Goal: Submit feedback/report problem

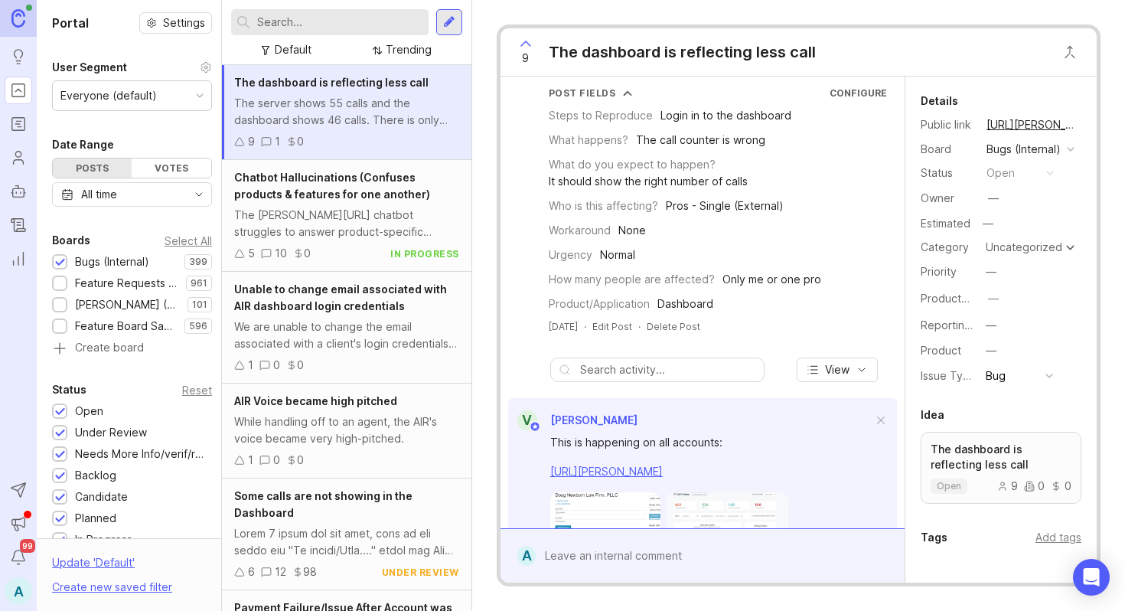
scroll to position [182, 0]
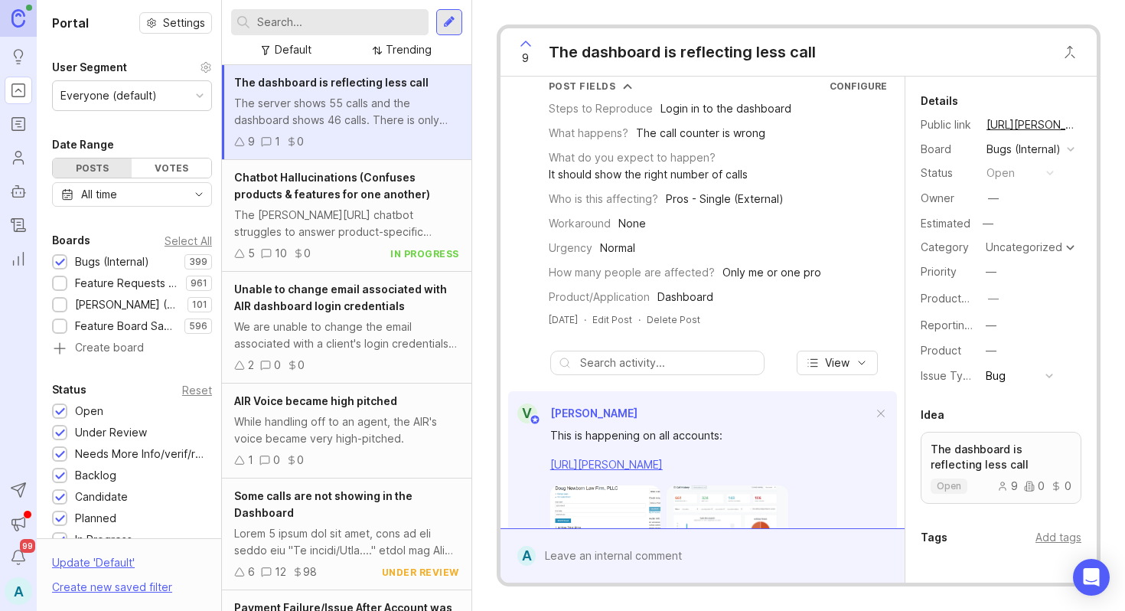
scroll to position [182, 0]
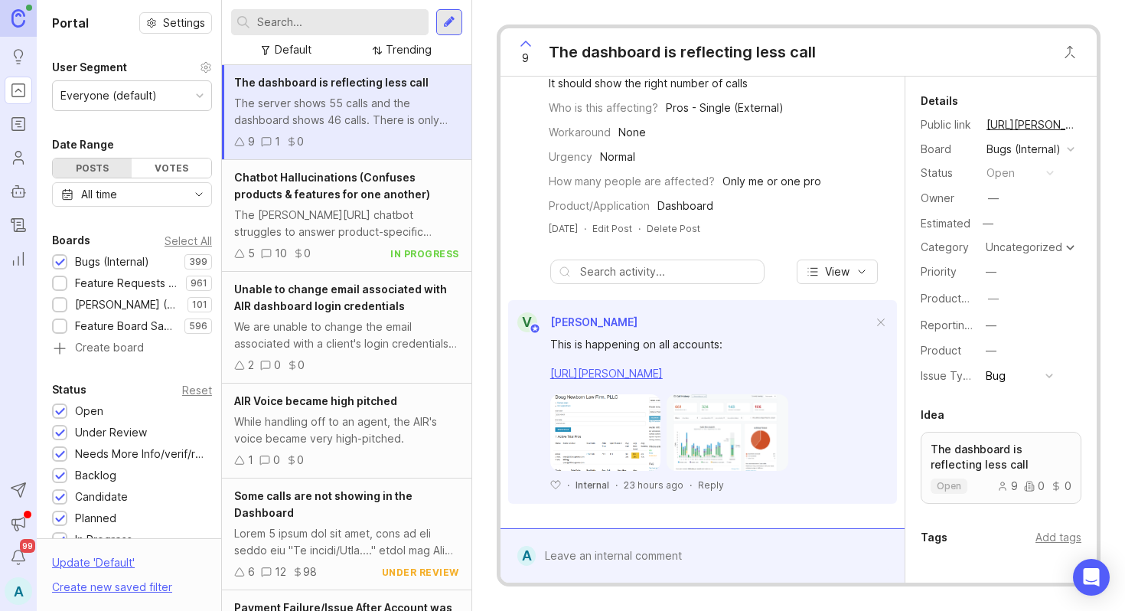
click at [559, 558] on div at bounding box center [713, 555] width 355 height 29
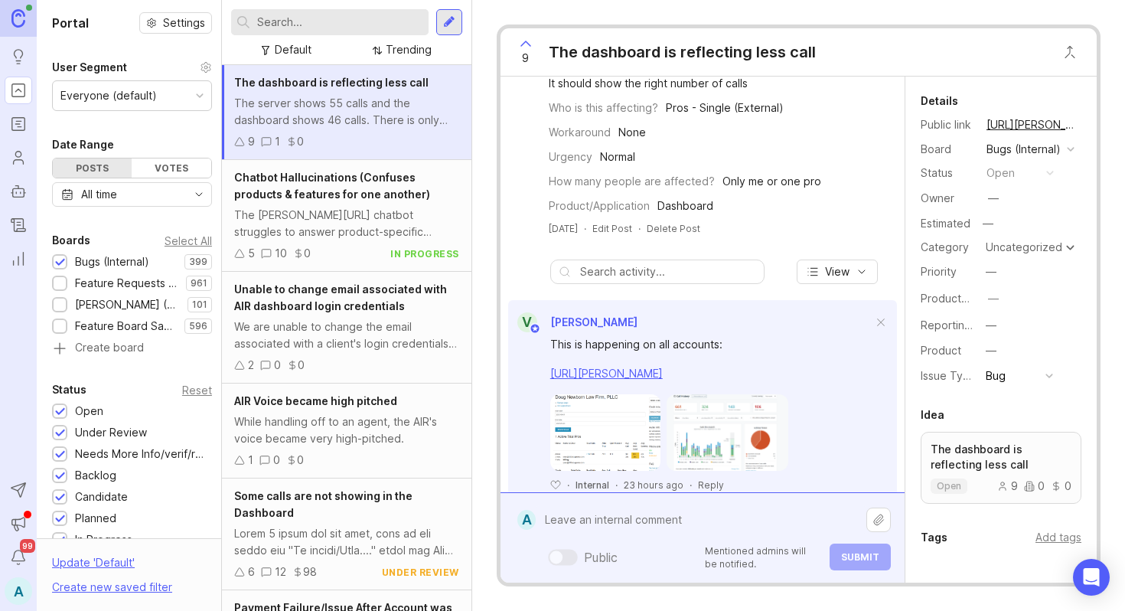
paste textarea "She shared that she was concerned as she uses her dashboard to track her calls …"
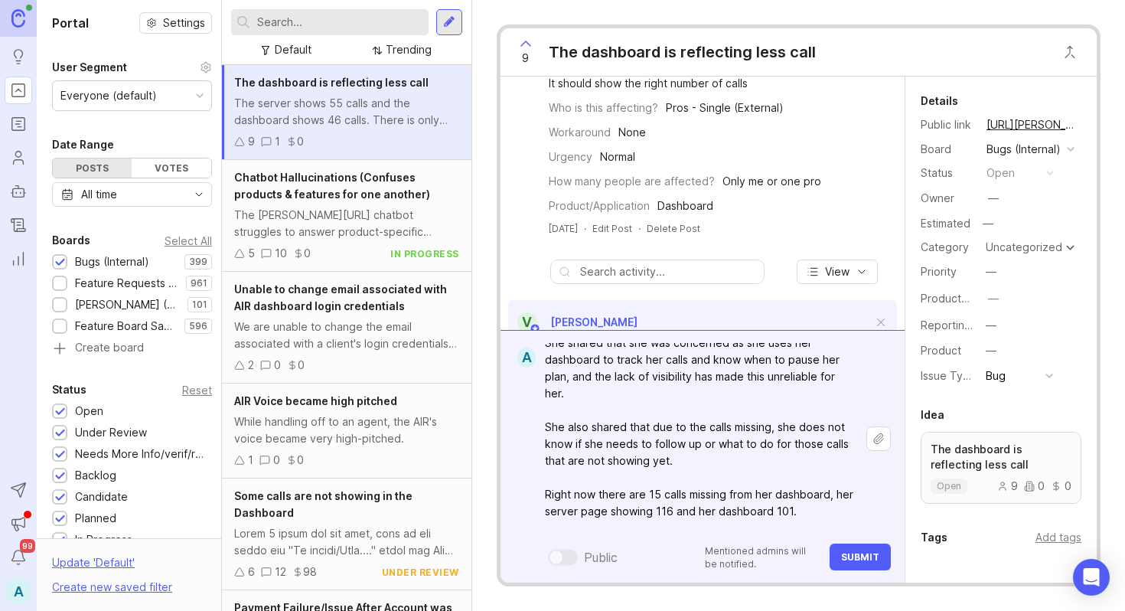
scroll to position [0, 0]
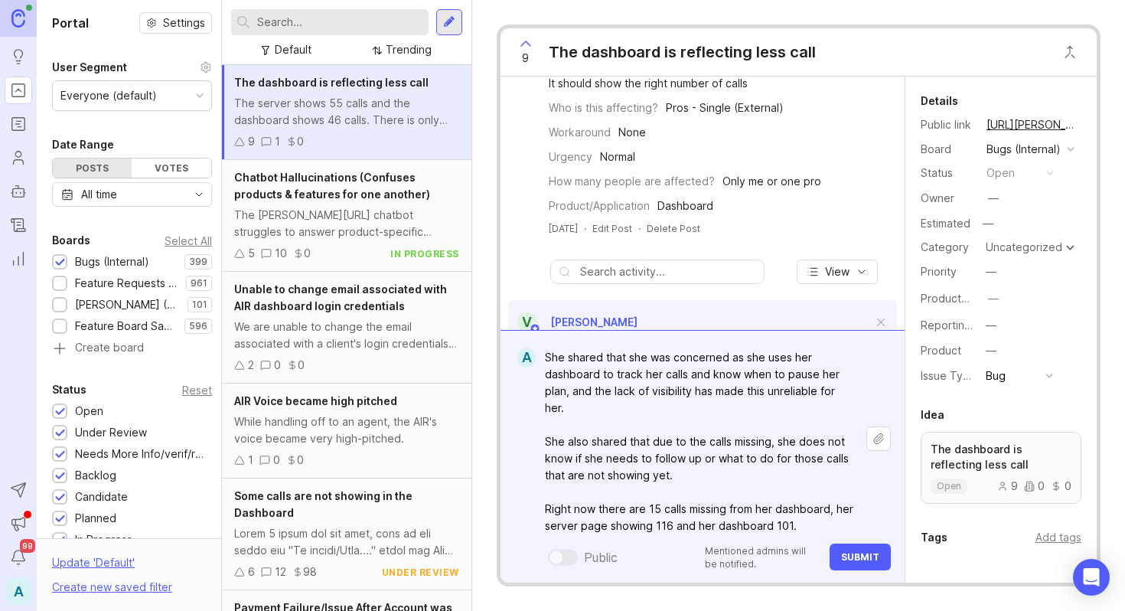
click at [561, 351] on textarea "She shared that she was concerned as she uses her dashboard to track her calls …" at bounding box center [701, 450] width 331 height 214
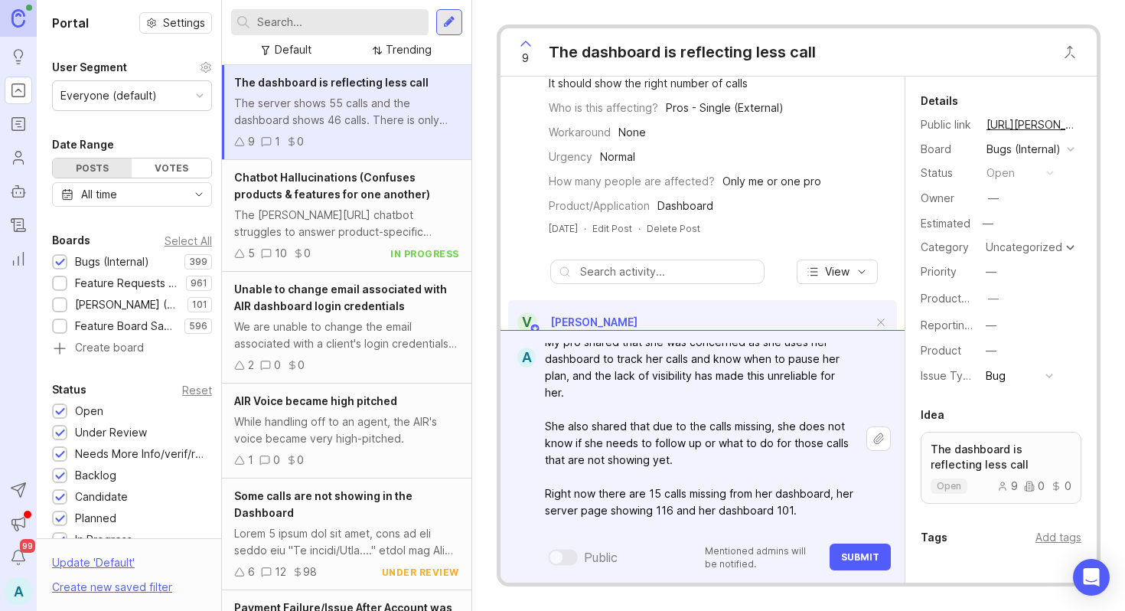
scroll to position [23, 0]
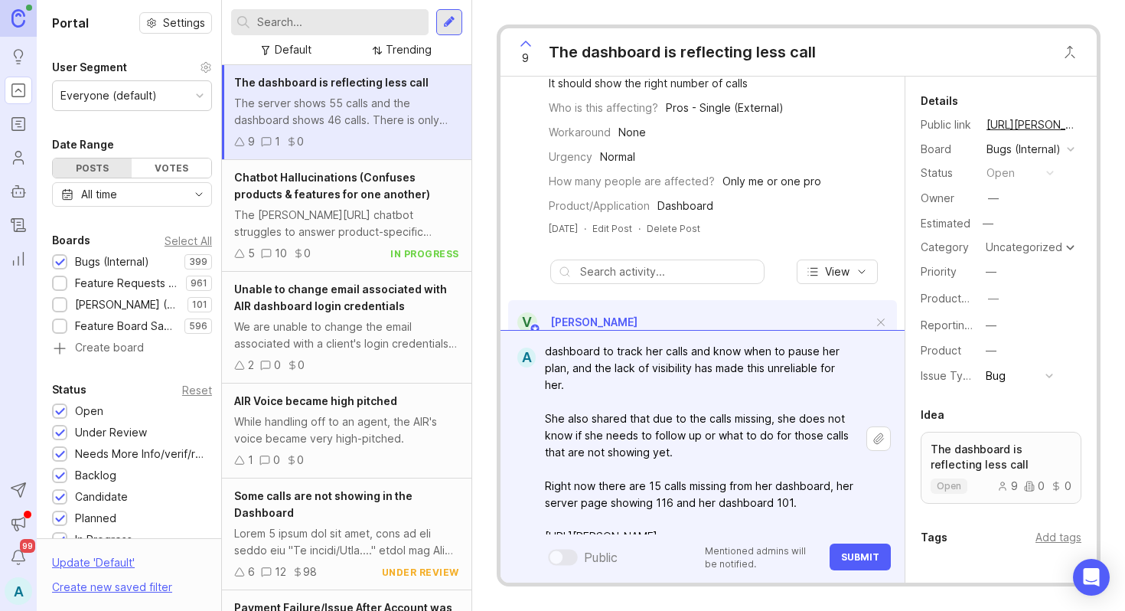
click at [766, 515] on textarea "My pro shared that she was concerned as she uses her dashboard to track her cal…" at bounding box center [701, 427] width 331 height 214
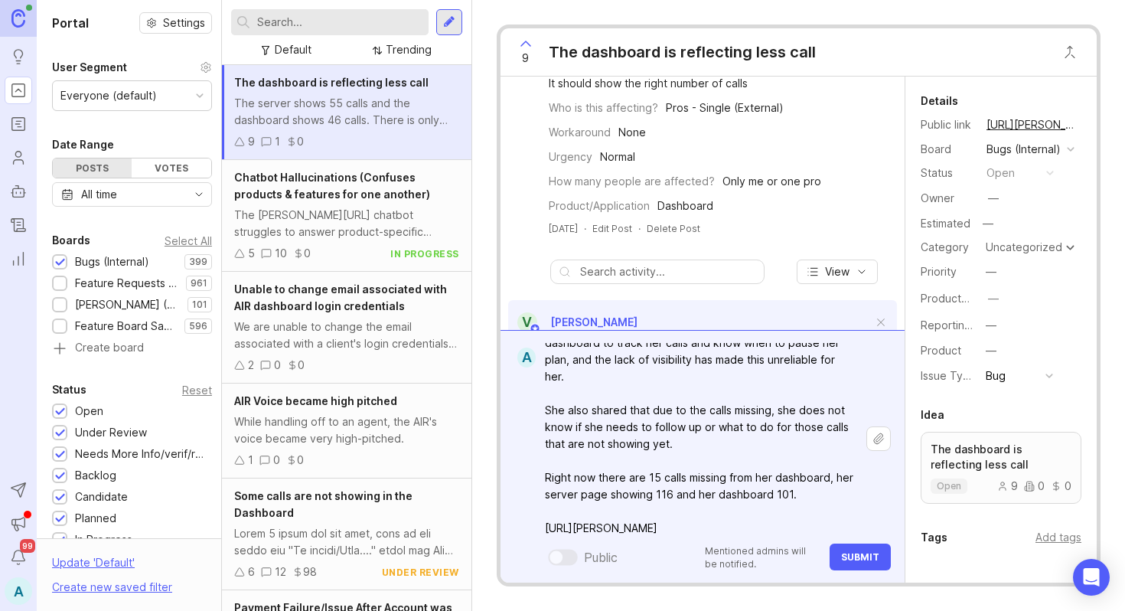
scroll to position [48, 0]
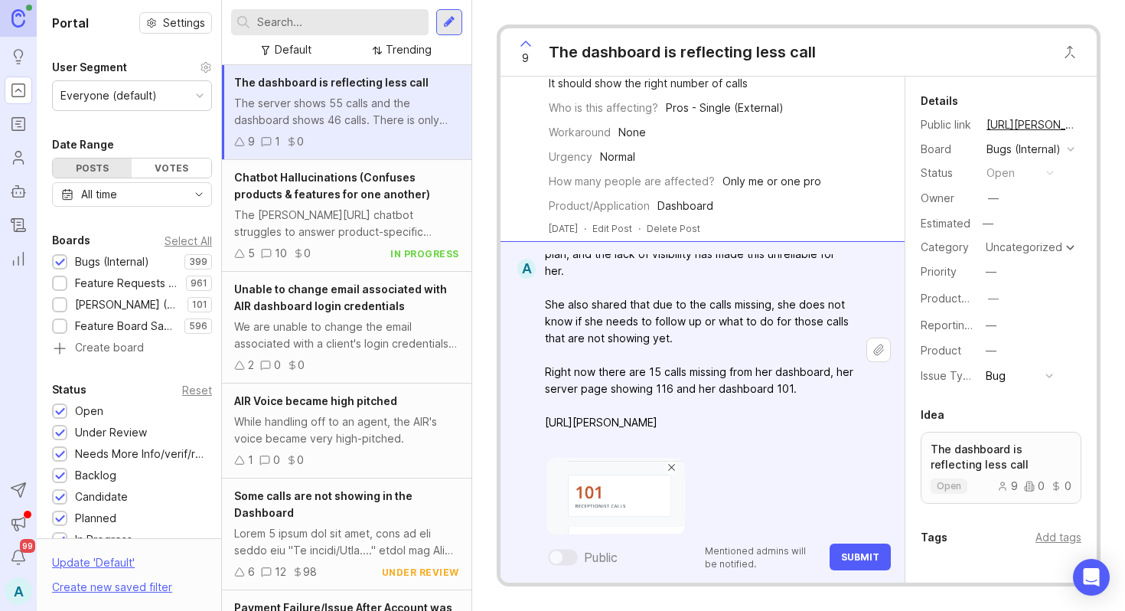
type textarea "My pro shared that she was concerned as she uses her dashboard to track her cal…"
click at [859, 554] on span "Submit" at bounding box center [860, 556] width 38 height 11
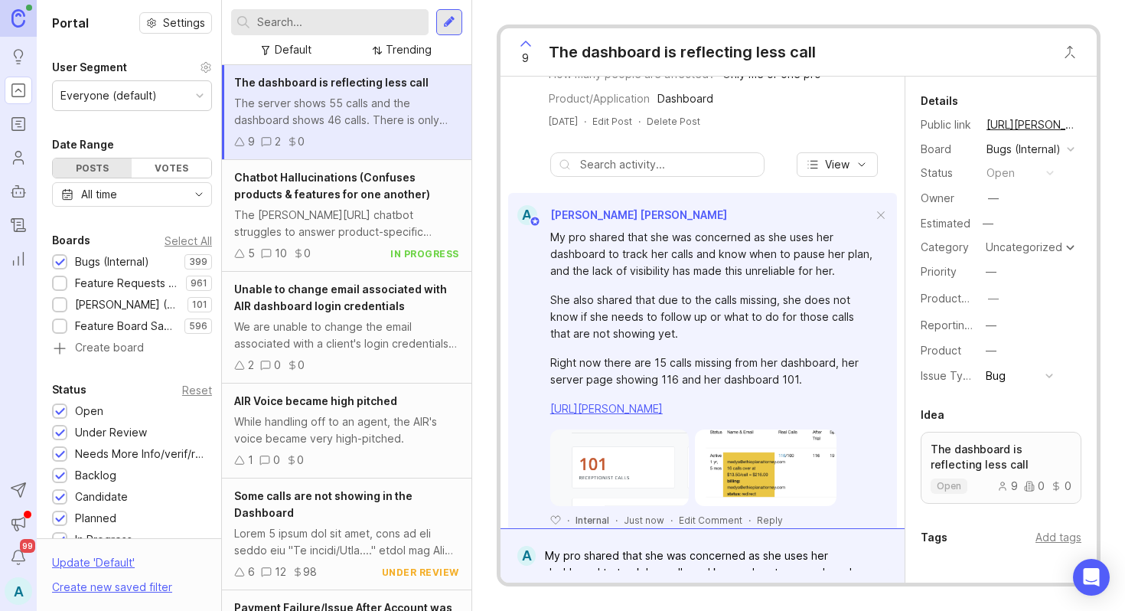
scroll to position [543, 0]
